Goal: Use online tool/utility

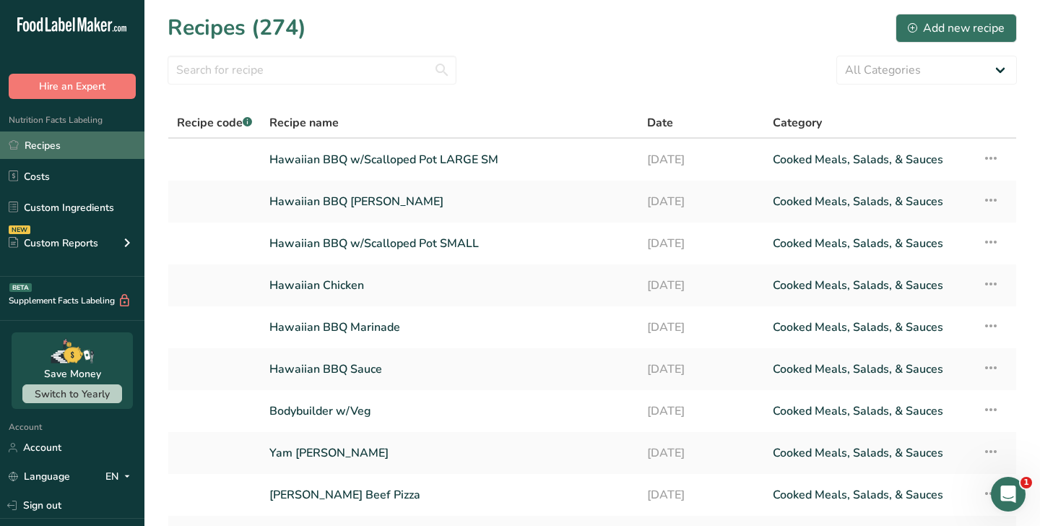
click at [28, 147] on link "Recipes" at bounding box center [72, 144] width 144 height 27
click at [206, 76] on input "text" at bounding box center [312, 70] width 289 height 29
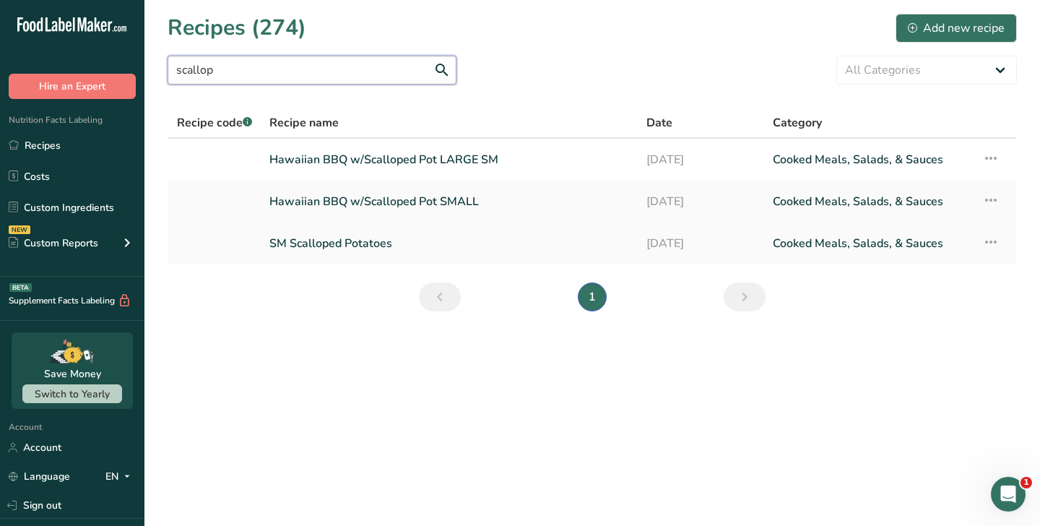
type input "scallop"
click at [304, 243] on link "SM Scalloped Potatoes" at bounding box center [449, 243] width 360 height 30
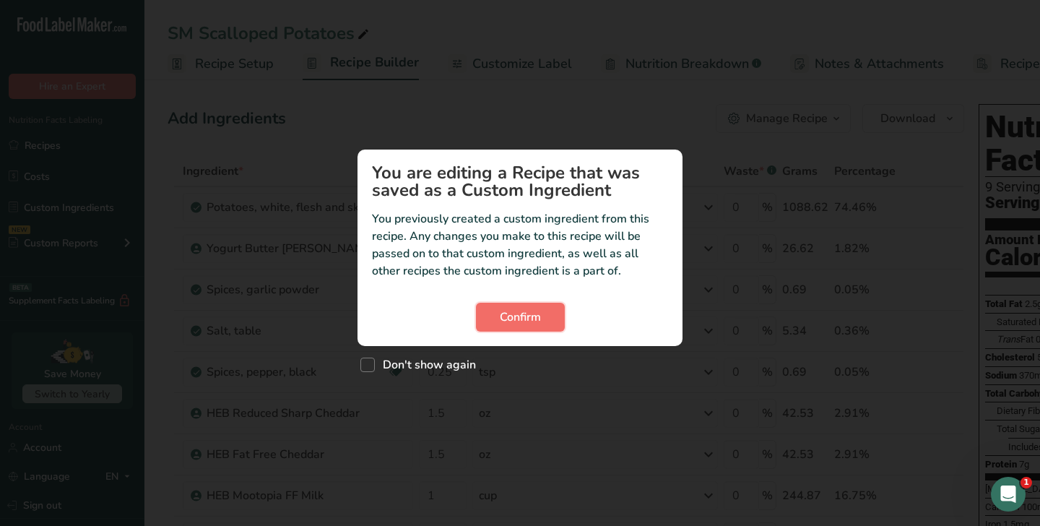
click at [523, 323] on span "Confirm" at bounding box center [520, 316] width 41 height 17
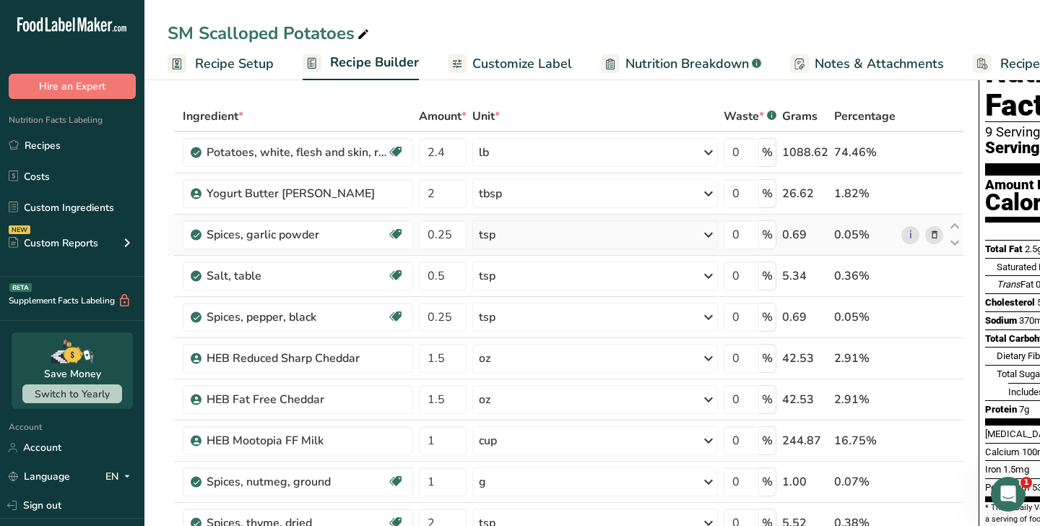
scroll to position [56, 0]
click at [704, 358] on icon at bounding box center [708, 358] width 17 height 26
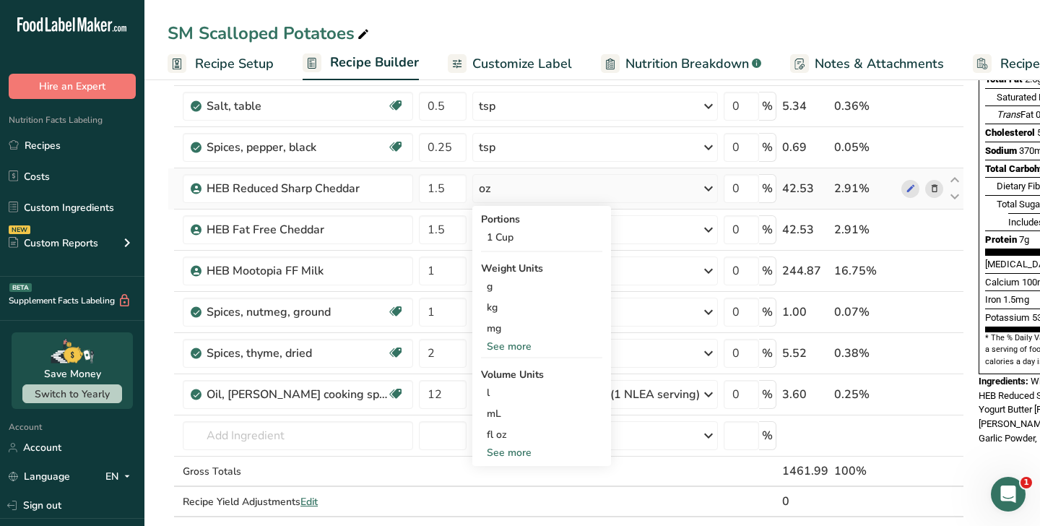
scroll to position [225, 0]
click at [514, 449] on div "See more" at bounding box center [541, 451] width 121 height 15
click at [512, 435] on div "fl oz" at bounding box center [542, 433] width 110 height 15
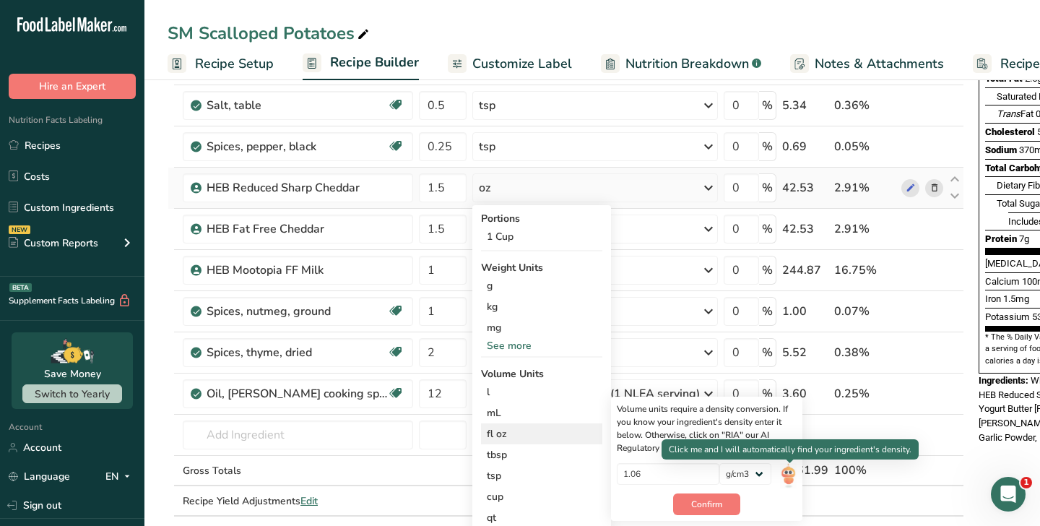
click at [788, 479] on img at bounding box center [788, 475] width 16 height 25
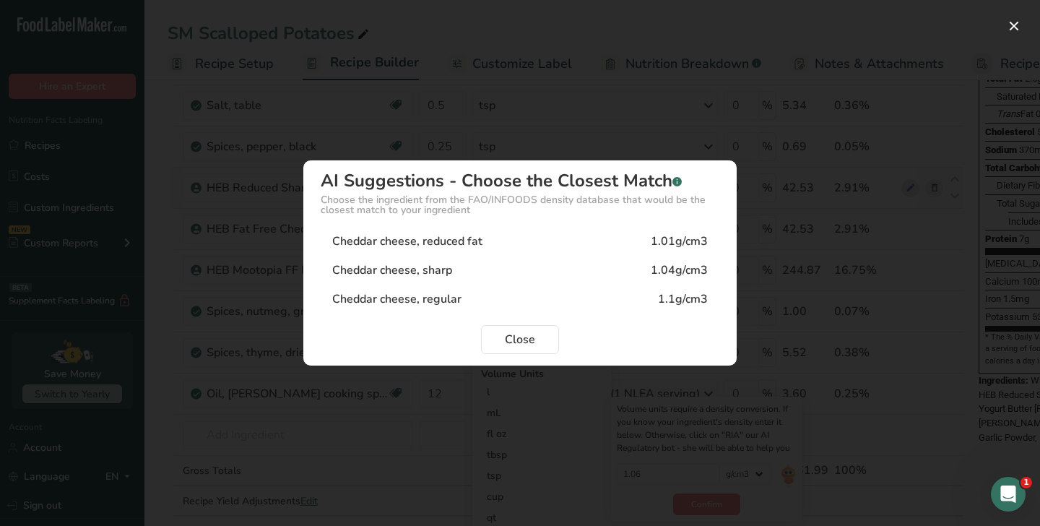
click at [535, 251] on div "Cheddar cheese, reduced fat 1.01g/cm3" at bounding box center [520, 241] width 399 height 29
type input "1.01"
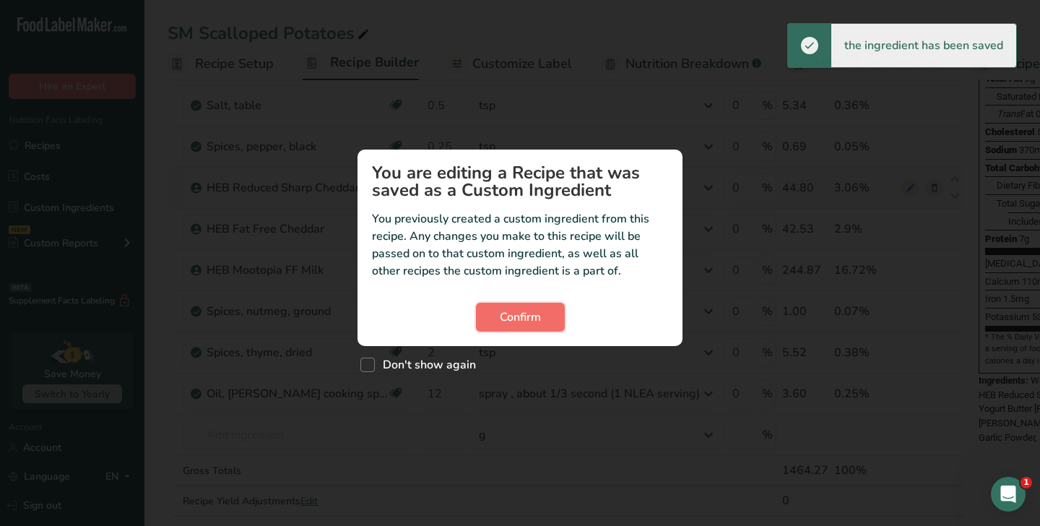
click at [511, 317] on span "Confirm" at bounding box center [520, 316] width 41 height 17
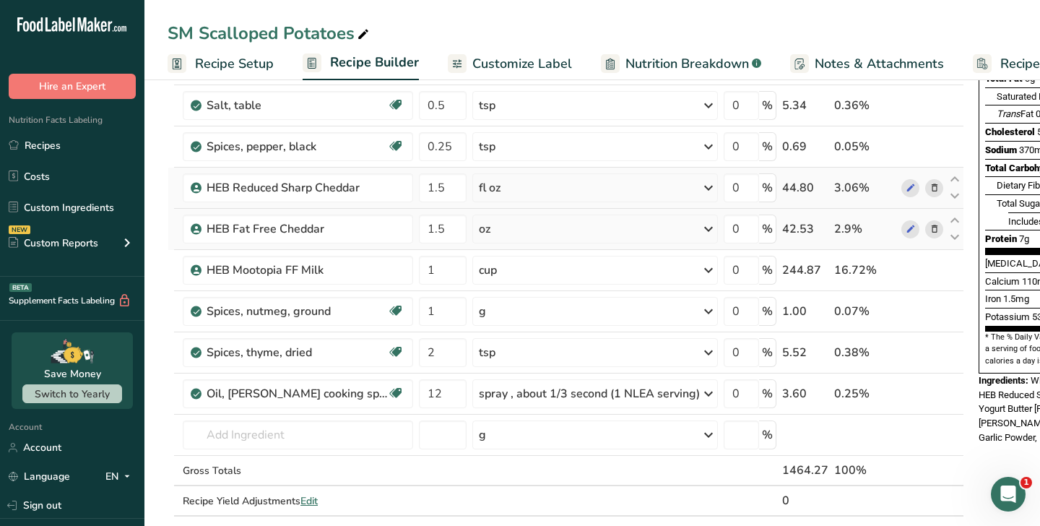
click at [711, 229] on icon at bounding box center [708, 229] width 17 height 26
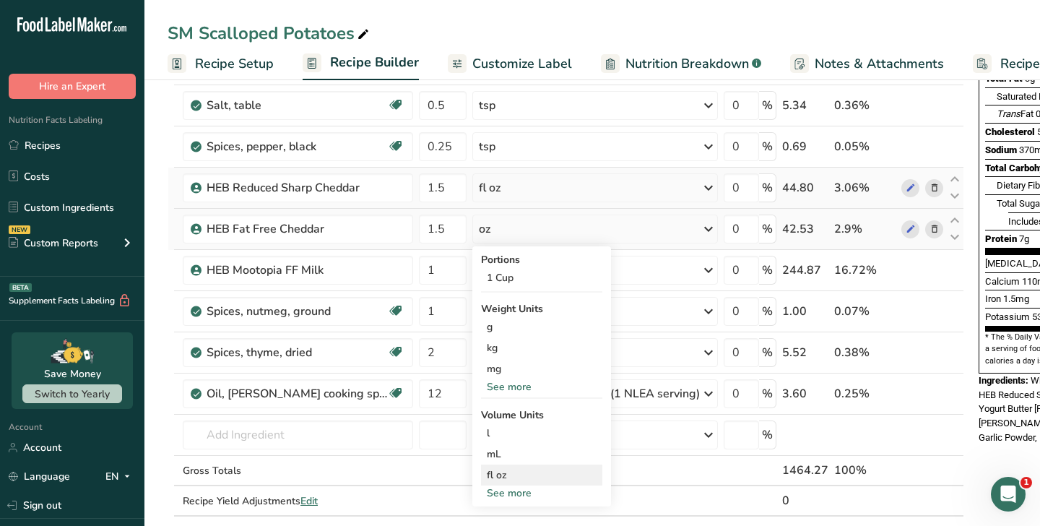
click at [534, 470] on div "fl oz" at bounding box center [542, 474] width 110 height 15
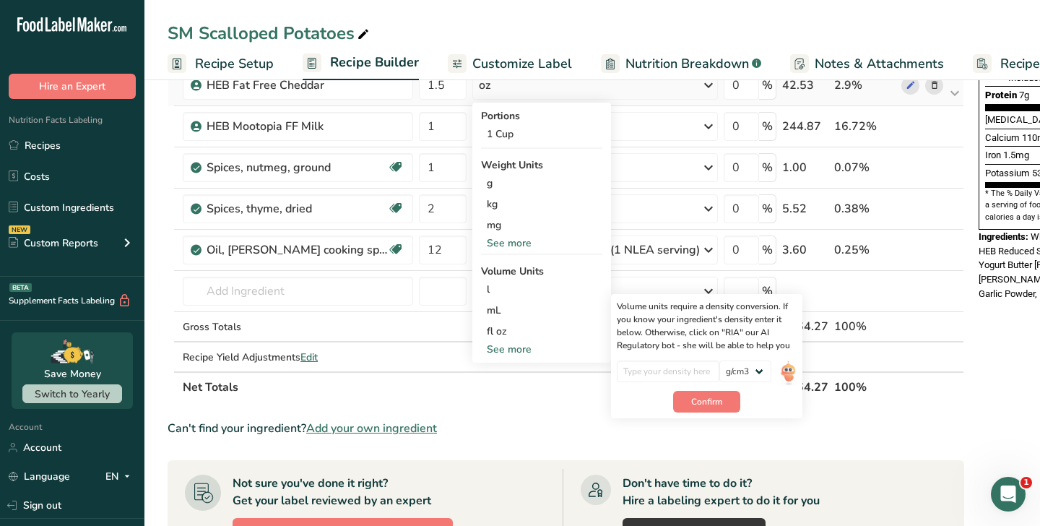
scroll to position [372, 0]
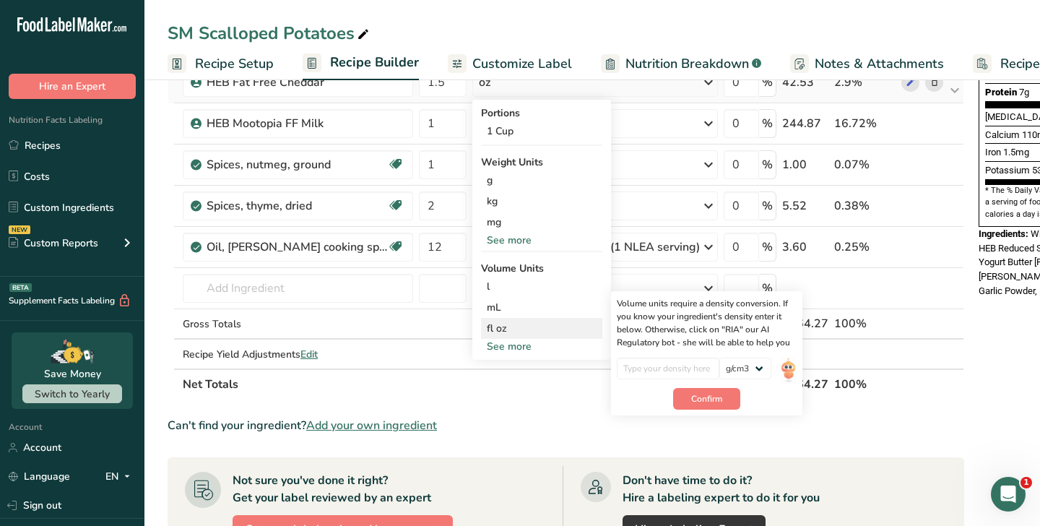
click at [524, 328] on div "fl oz" at bounding box center [542, 328] width 110 height 15
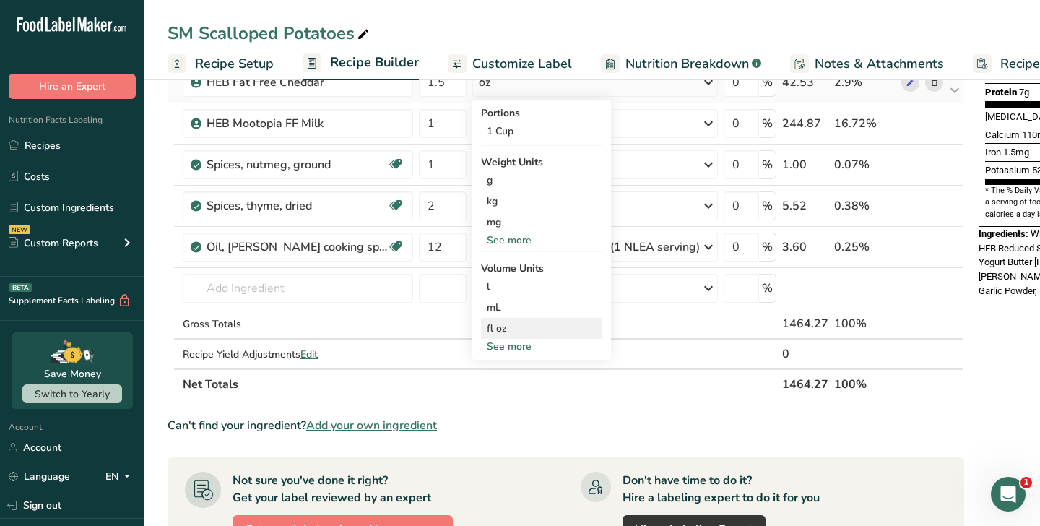
click at [501, 327] on div "fl oz" at bounding box center [542, 328] width 110 height 15
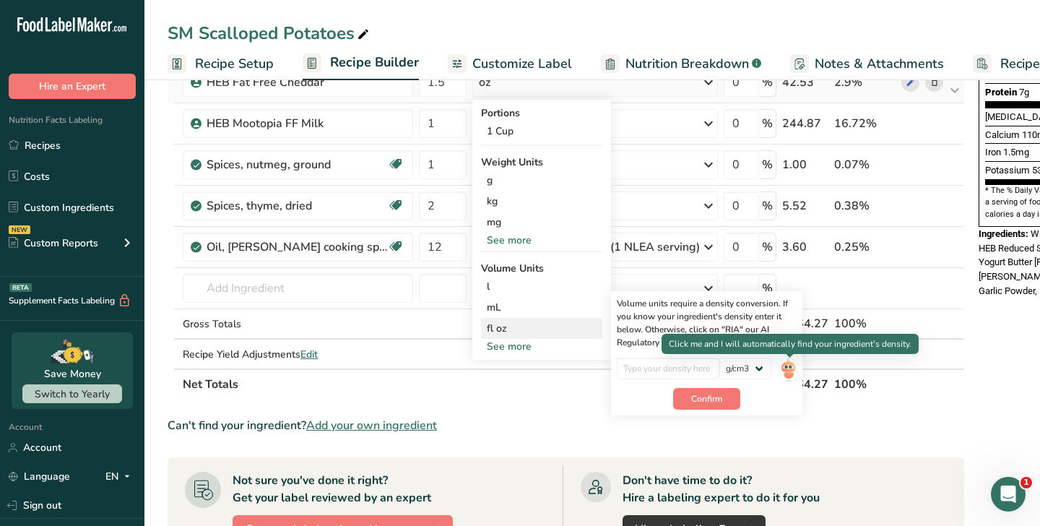
click at [786, 371] on img at bounding box center [788, 370] width 16 height 25
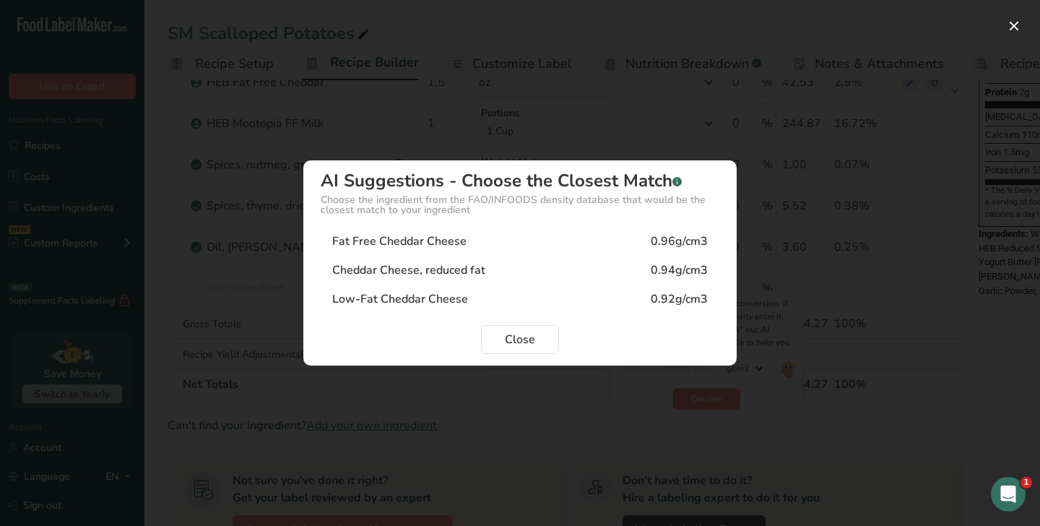
click at [449, 242] on div "Fat Free Cheddar Cheese" at bounding box center [399, 241] width 134 height 17
type input "0.96"
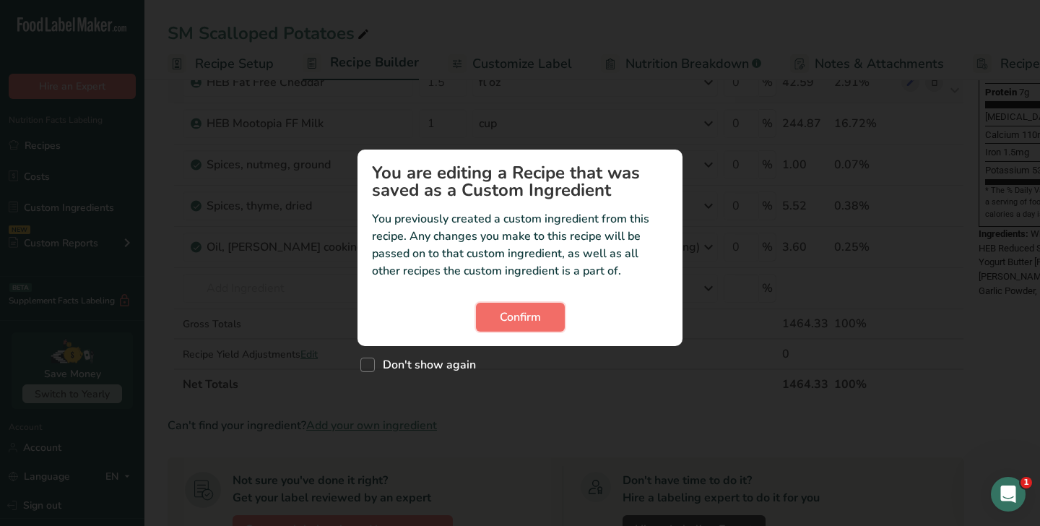
click at [528, 314] on span "Confirm" at bounding box center [520, 316] width 41 height 17
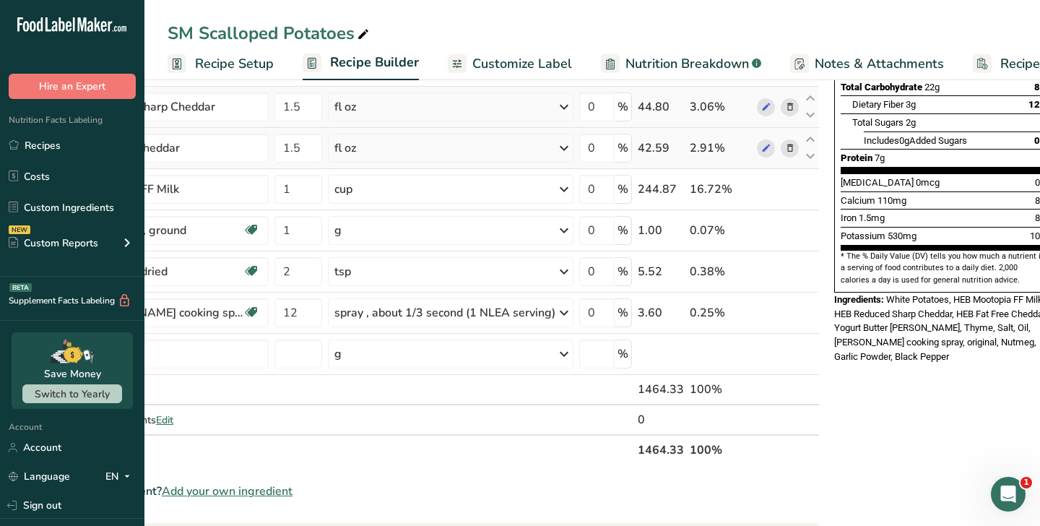
scroll to position [0, 162]
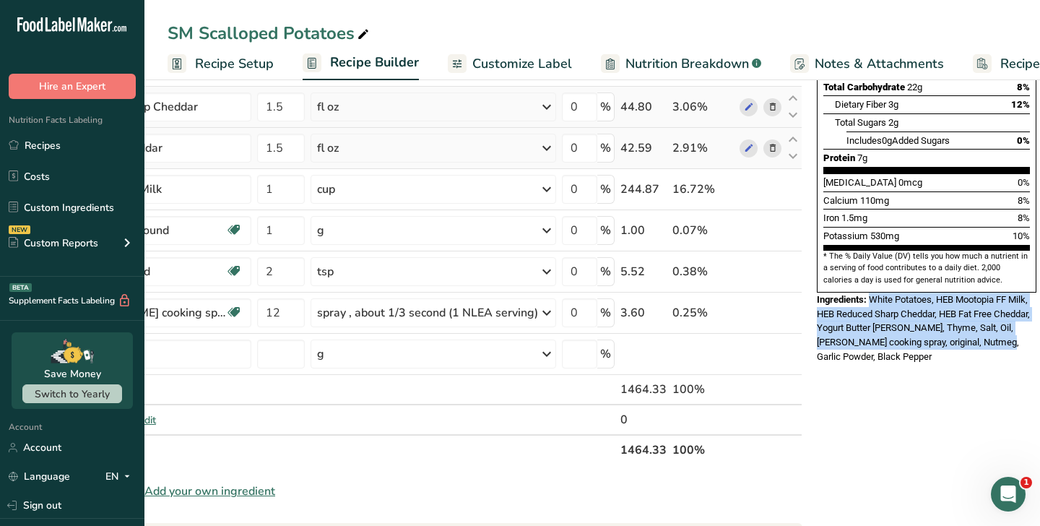
drag, startPoint x: 1016, startPoint y: 311, endPoint x: 868, endPoint y: 265, distance: 154.2
click at [868, 293] on div "Ingredients: White Potatoes, HEB Mootopia FF Milk, HEB Reduced Sharp Cheddar, H…" at bounding box center [927, 328] width 220 height 71
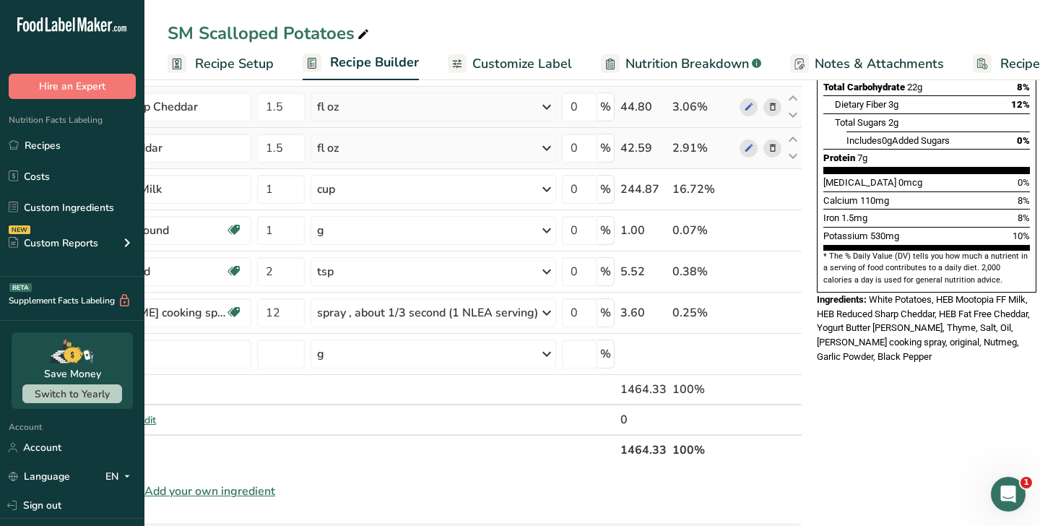
click at [914, 399] on div "Nutrition Facts 9 Servings Per Container Serving Size 170g Amount Per Serving C…" at bounding box center [926, 384] width 231 height 1185
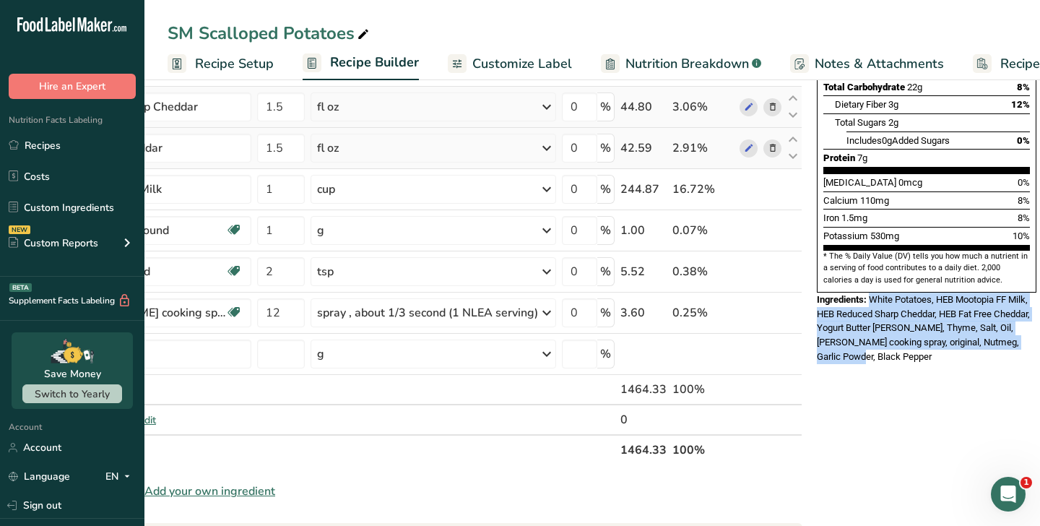
drag, startPoint x: 872, startPoint y: 325, endPoint x: 870, endPoint y: 269, distance: 56.4
click at [870, 293] on div "Ingredients: White Potatoes, HEB Mootopia FF Milk, HEB Reduced Sharp Cheddar, H…" at bounding box center [927, 328] width 220 height 71
copy span "White Potatoes, HEB Mootopia FF Milk, HEB Reduced Sharp Cheddar, HEB Fat Free C…"
